Goal: Information Seeking & Learning: Learn about a topic

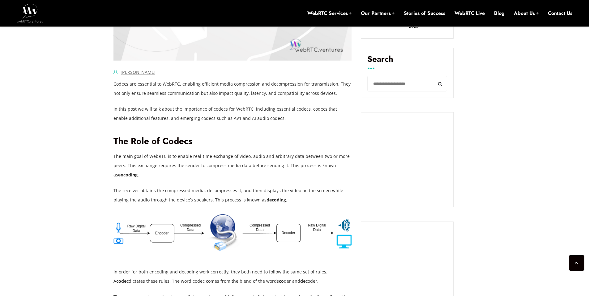
scroll to position [410, 0]
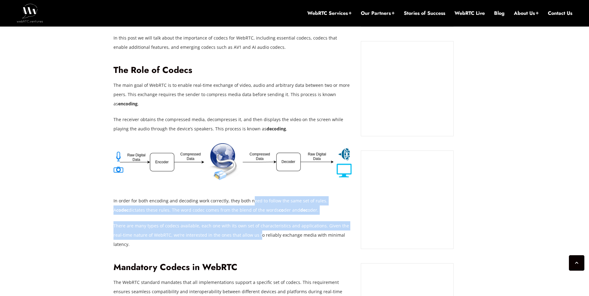
drag, startPoint x: 247, startPoint y: 234, endPoint x: 250, endPoint y: 201, distance: 32.6
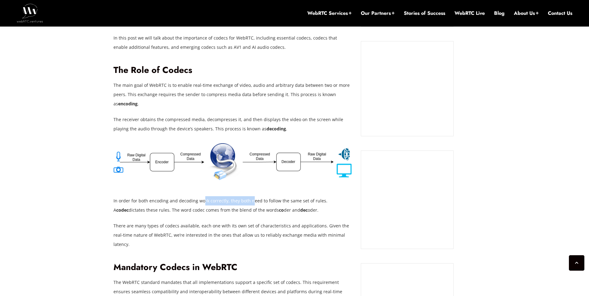
drag, startPoint x: 250, startPoint y: 202, endPoint x: 201, endPoint y: 198, distance: 49.6
click at [202, 198] on p "In order for both encoding and decoding work correctly, they both need to follo…" at bounding box center [232, 205] width 238 height 19
click at [181, 194] on div at bounding box center [232, 194] width 238 height 6
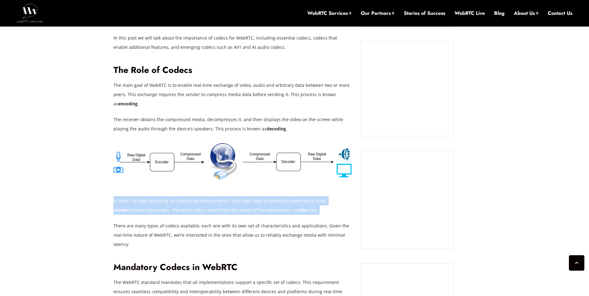
drag, startPoint x: 163, startPoint y: 193, endPoint x: 172, endPoint y: 217, distance: 25.4
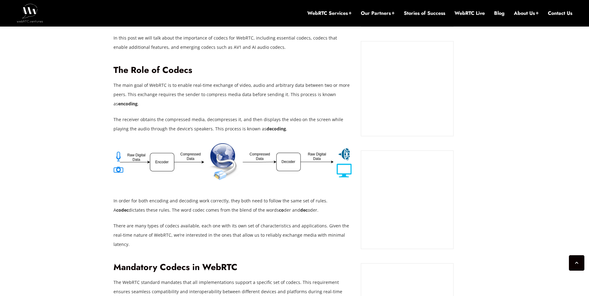
click at [191, 233] on p "There are many types of codecs available, each one with its own set of characte…" at bounding box center [232, 235] width 238 height 28
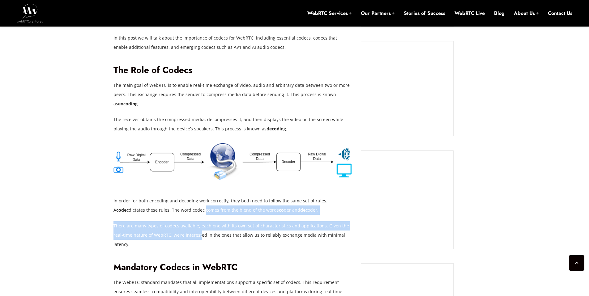
drag, startPoint x: 189, startPoint y: 236, endPoint x: 188, endPoint y: 213, distance: 22.9
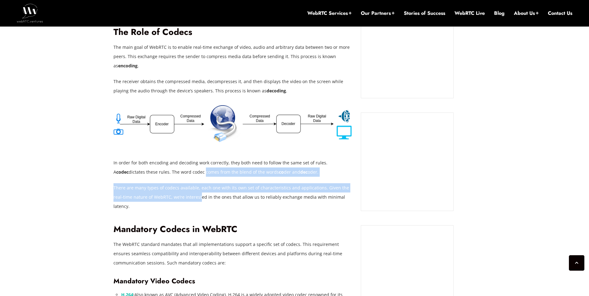
scroll to position [475, 0]
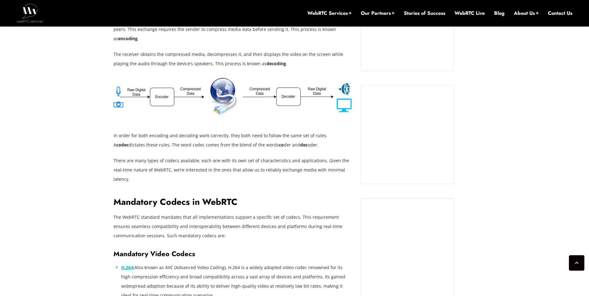
click at [196, 223] on p "The WebRTC standard mandates that all implementations support a specific set of…" at bounding box center [232, 227] width 238 height 28
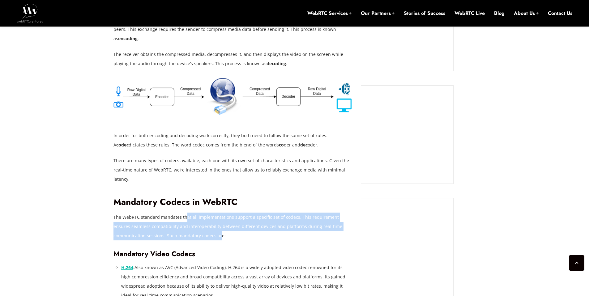
drag, startPoint x: 186, startPoint y: 225, endPoint x: 184, endPoint y: 207, distance: 17.7
click at [184, 213] on p "The WebRTC standard mandates that all implementations support a specific set of…" at bounding box center [232, 227] width 238 height 28
drag, startPoint x: 188, startPoint y: 205, endPoint x: 204, endPoint y: 240, distance: 38.2
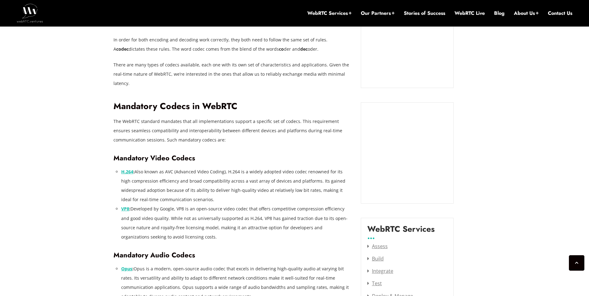
scroll to position [575, 0]
